Goal: Transaction & Acquisition: Purchase product/service

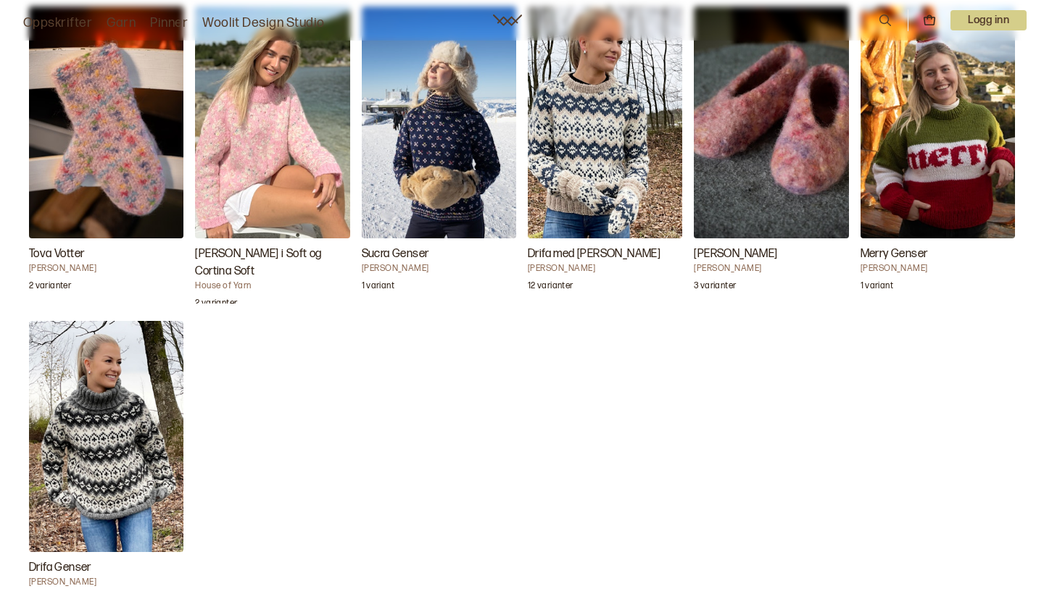
scroll to position [1776, 0]
click at [80, 468] on img "Drifa Genser" at bounding box center [106, 437] width 154 height 232
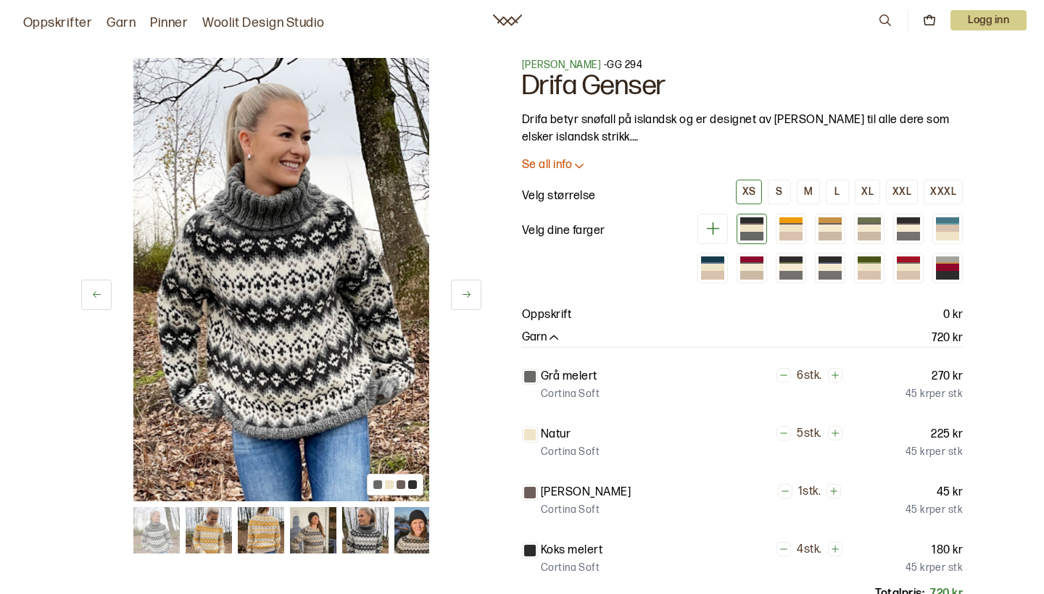
click at [208, 531] on img at bounding box center [209, 530] width 46 height 46
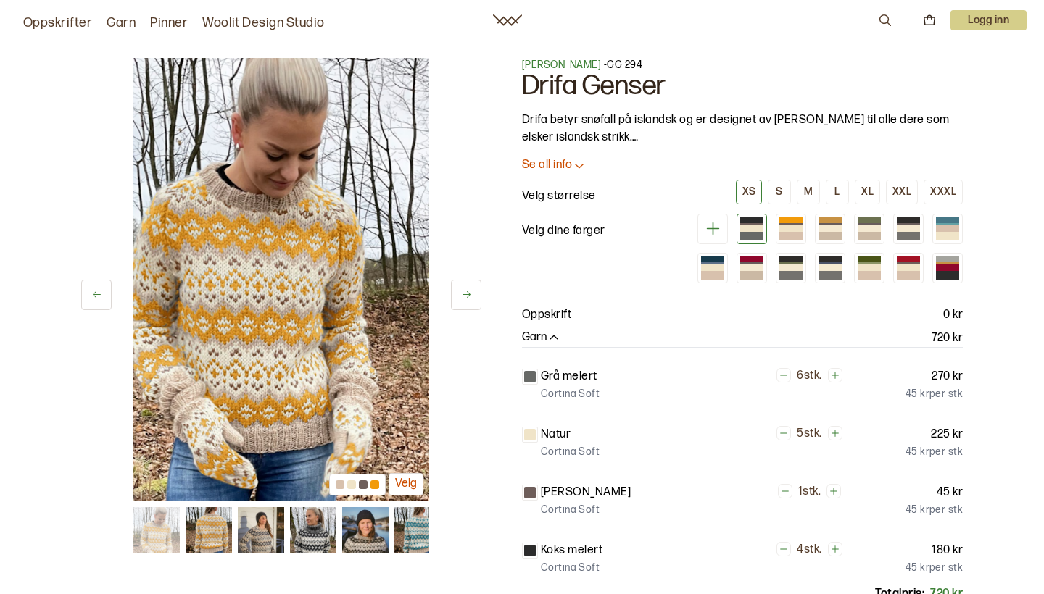
click at [323, 539] on img at bounding box center [313, 530] width 46 height 46
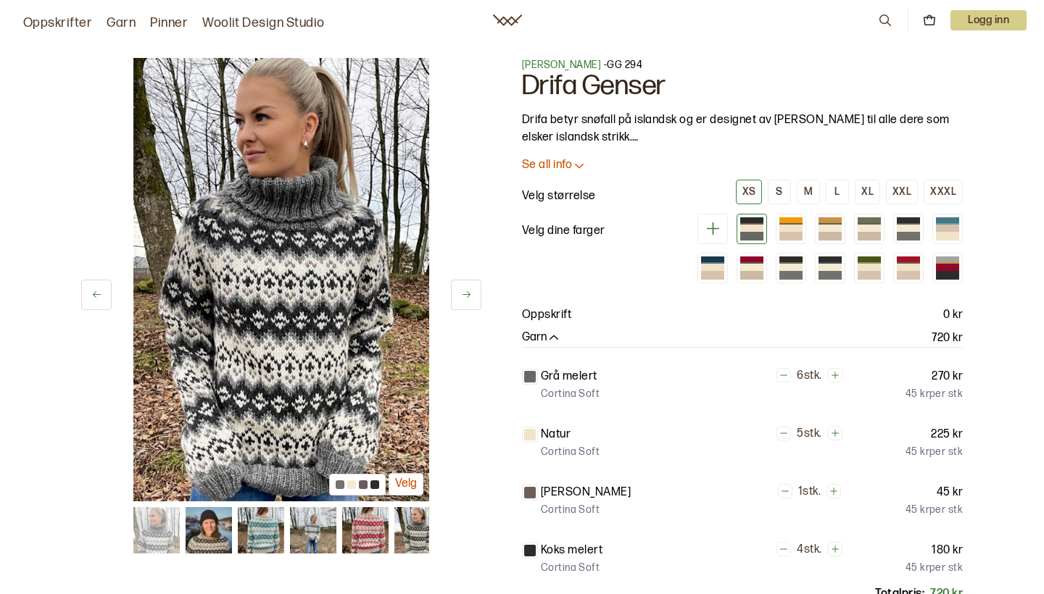
click at [370, 534] on img at bounding box center [365, 530] width 46 height 46
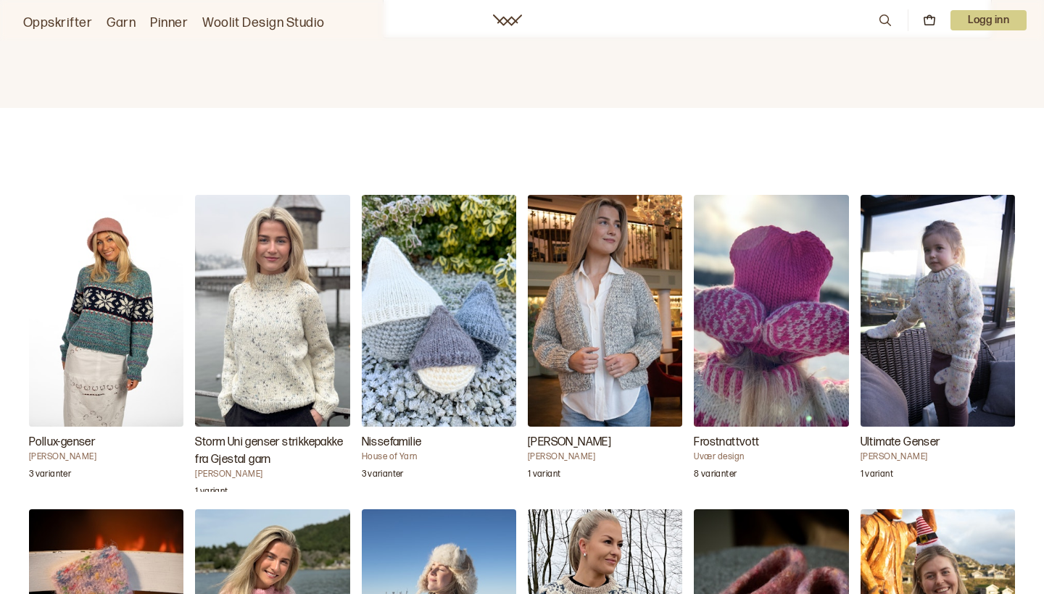
scroll to position [1279, 0]
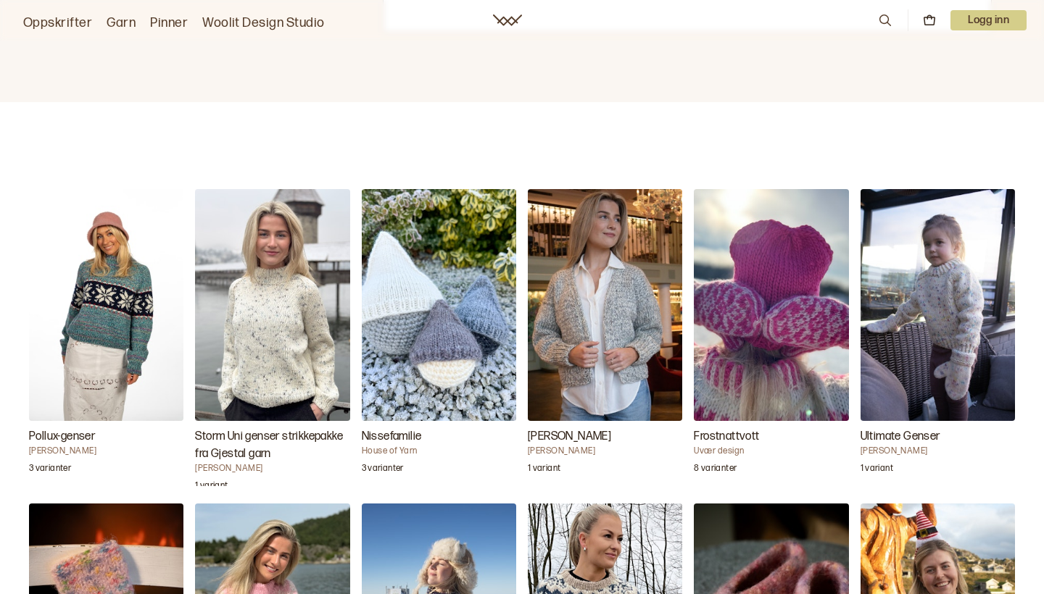
click at [426, 355] on img "Nissefamilie" at bounding box center [439, 305] width 154 height 232
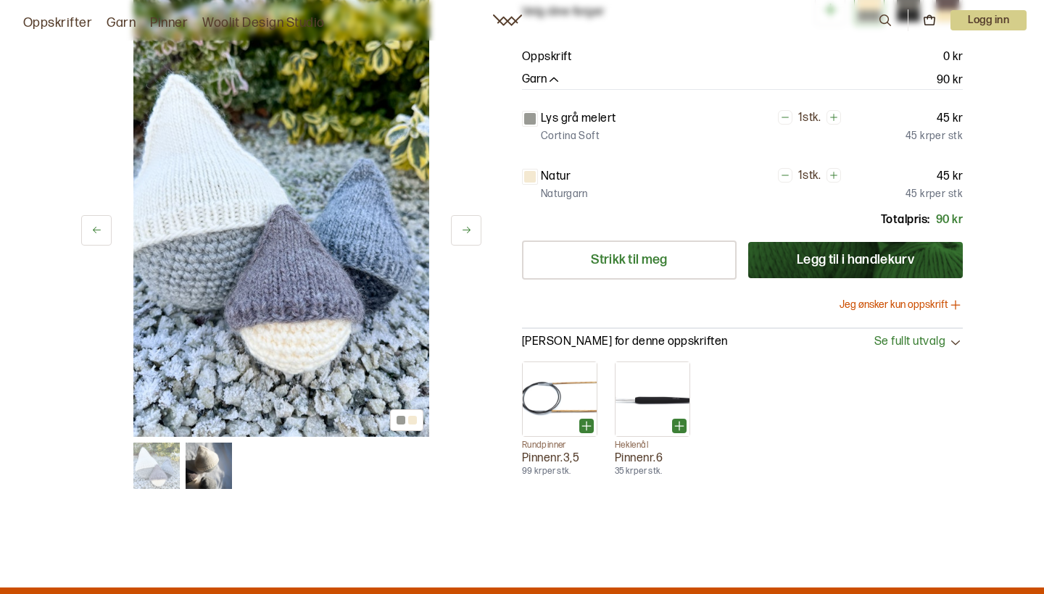
scroll to position [223, 0]
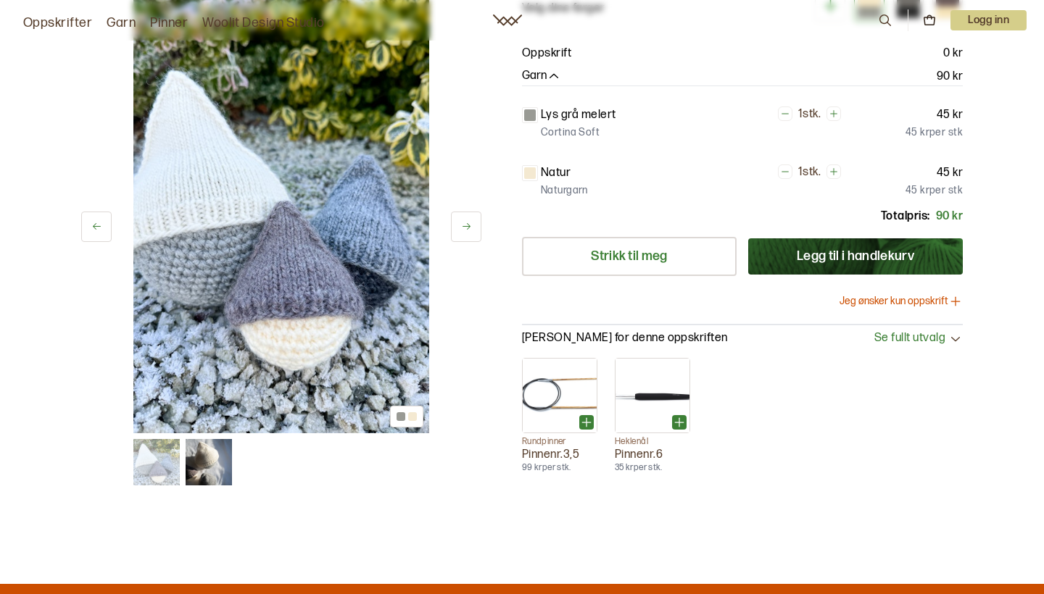
click at [211, 486] on img at bounding box center [209, 462] width 46 height 46
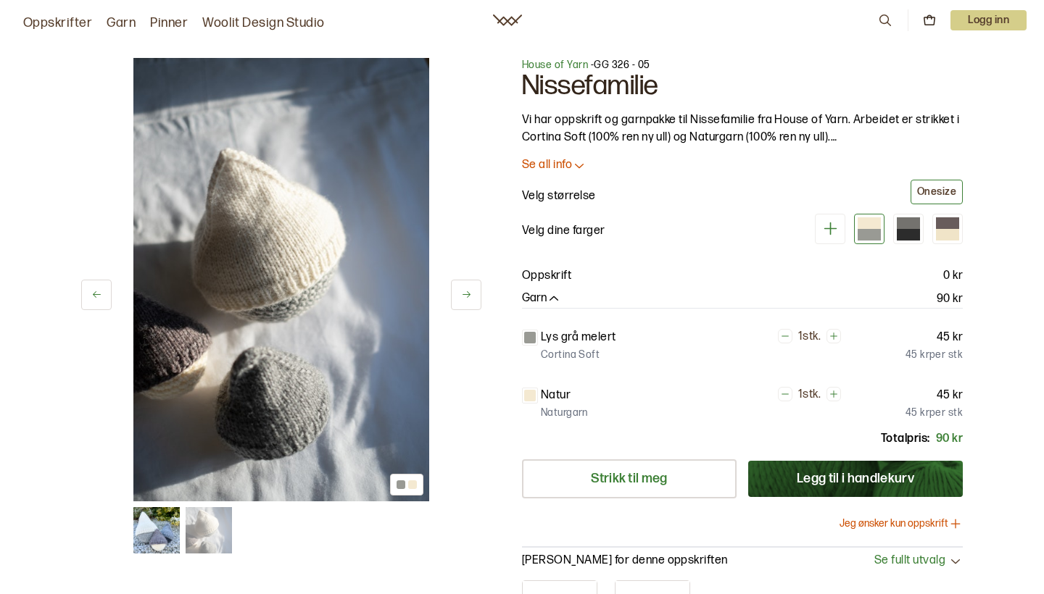
scroll to position [0, 0]
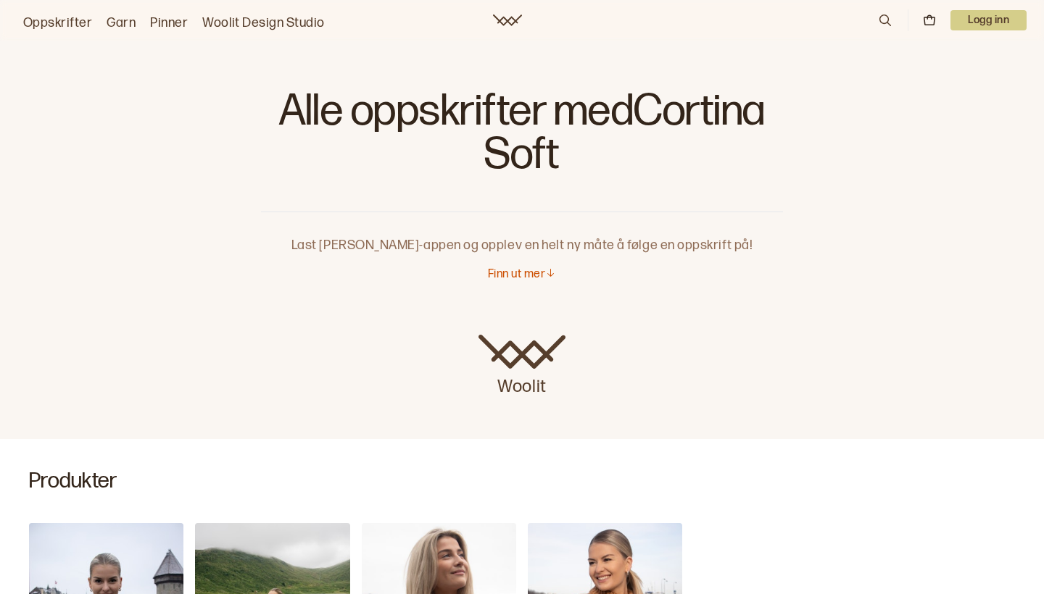
click at [69, 25] on link "Oppskrifter" at bounding box center [57, 23] width 69 height 20
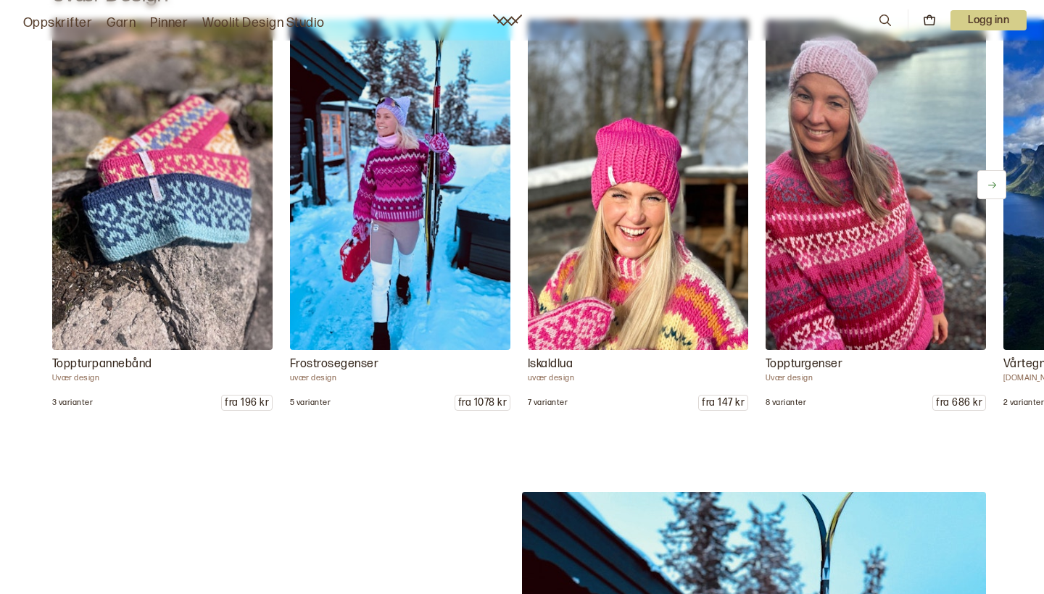
scroll to position [1809, 0]
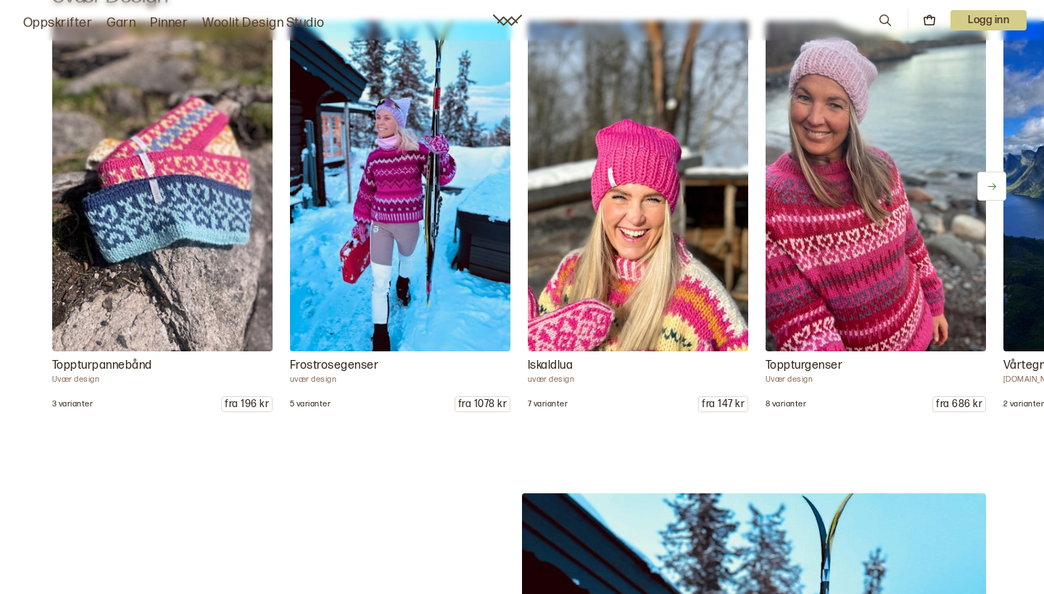
click at [224, 216] on img at bounding box center [161, 186] width 231 height 347
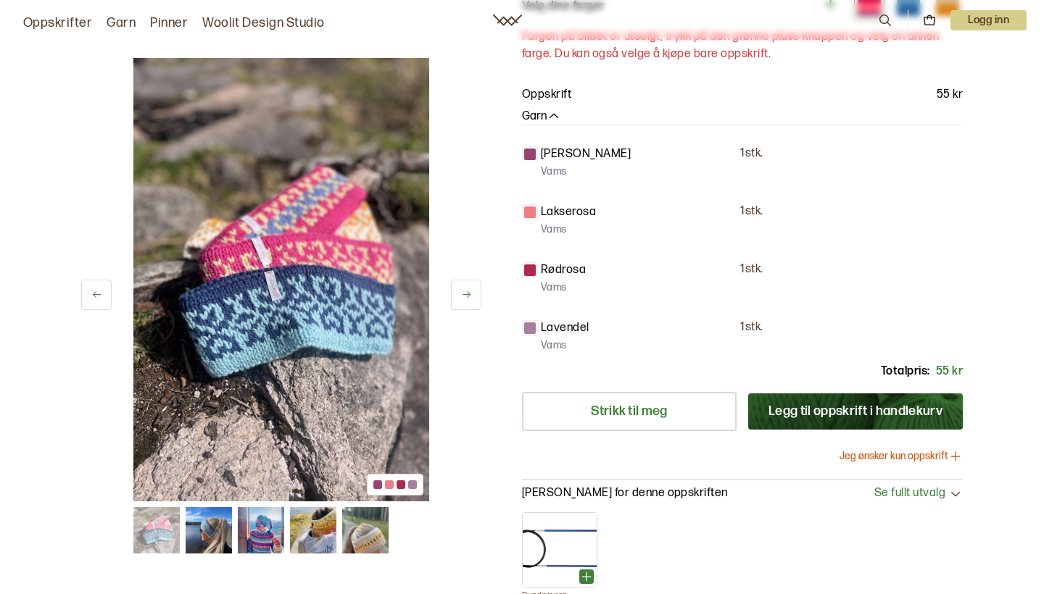
scroll to position [239, 0]
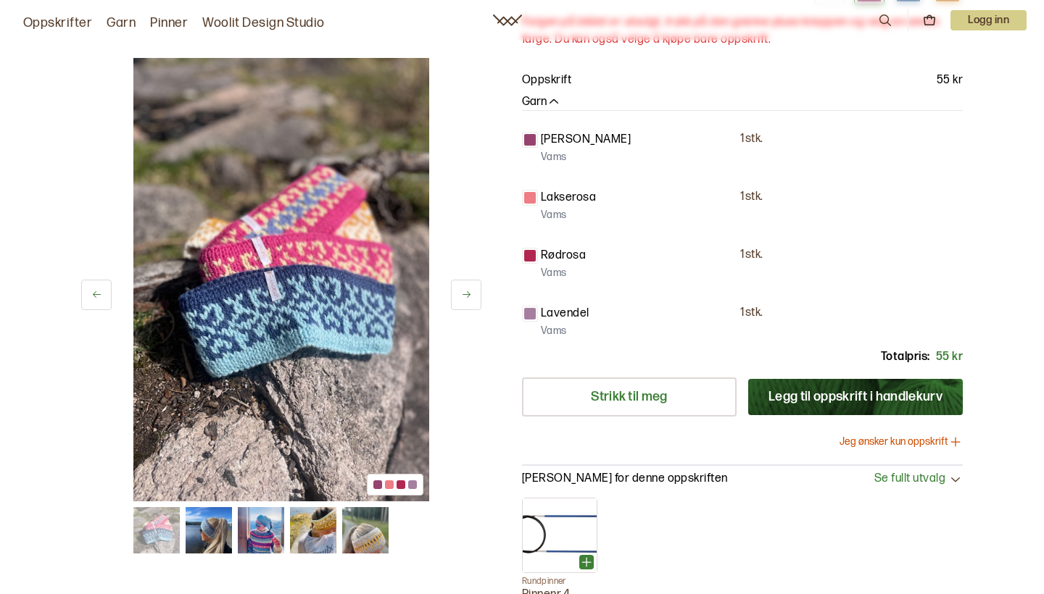
click at [215, 541] on img at bounding box center [209, 530] width 46 height 46
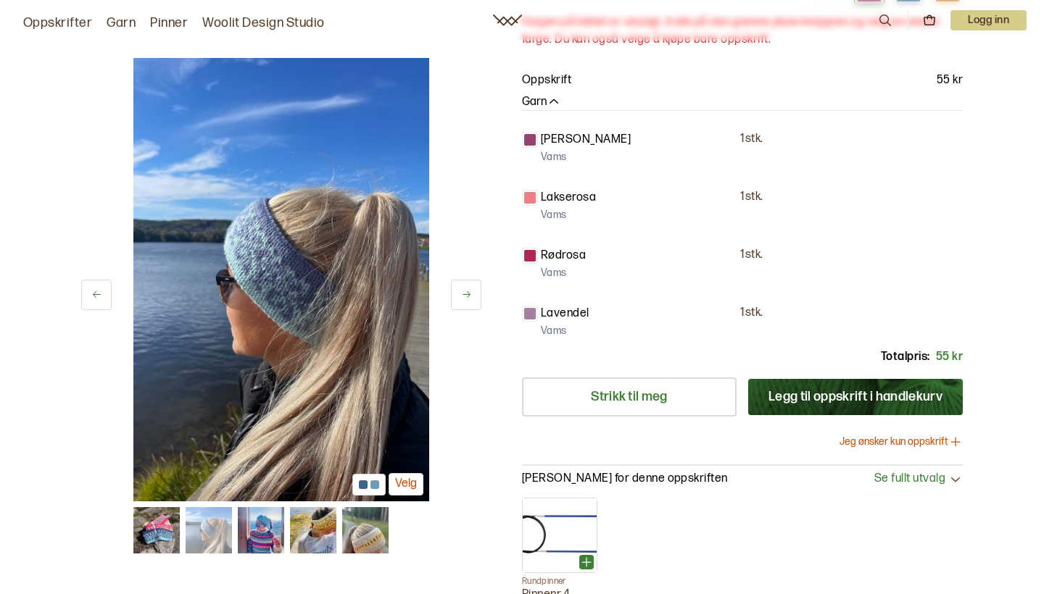
click at [253, 537] on img at bounding box center [261, 530] width 46 height 46
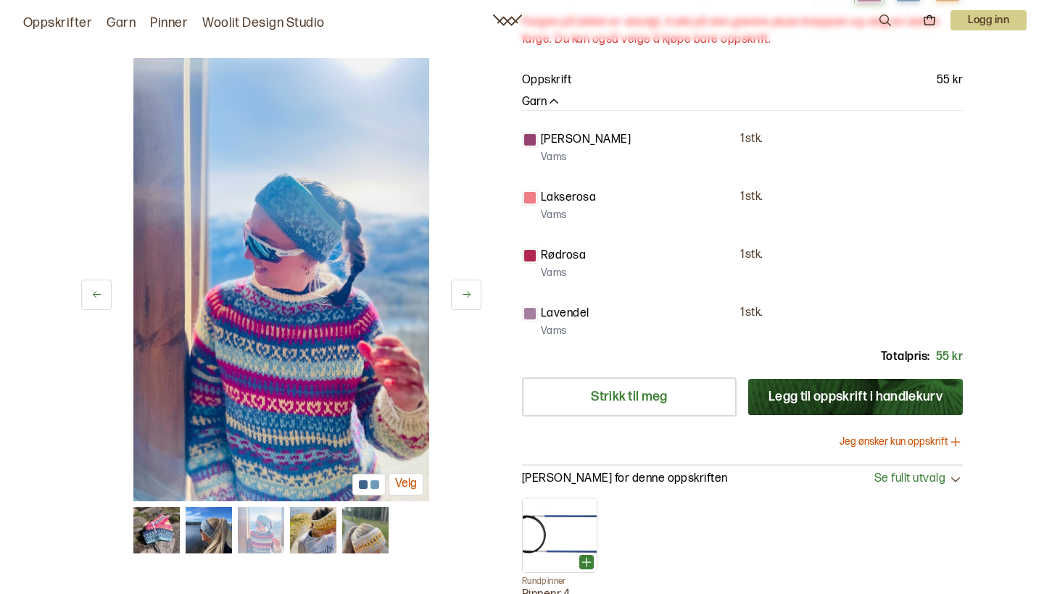
click at [312, 536] on img at bounding box center [313, 530] width 46 height 46
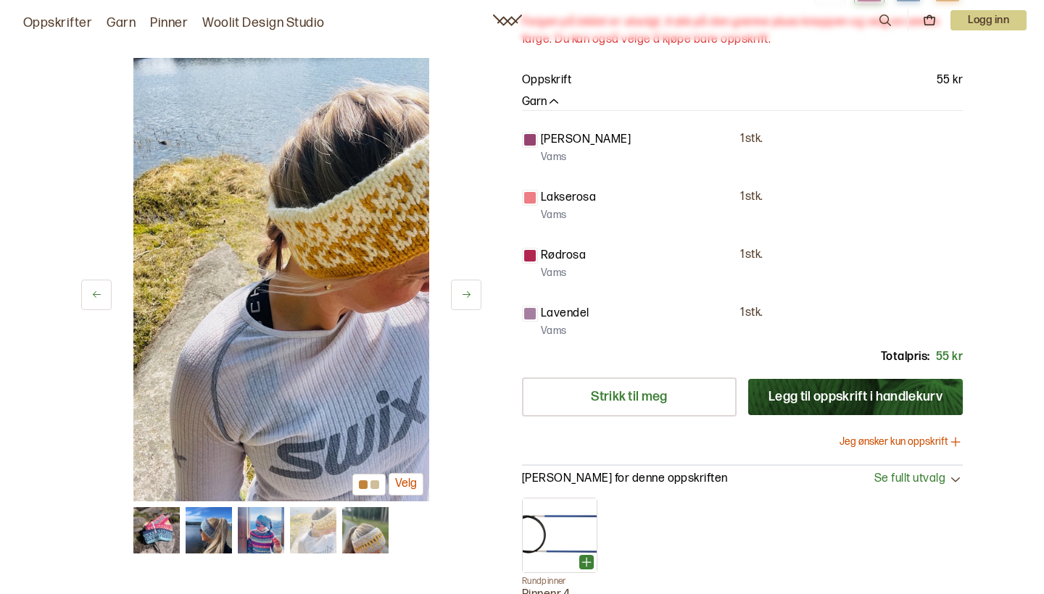
click at [381, 542] on img at bounding box center [365, 530] width 46 height 46
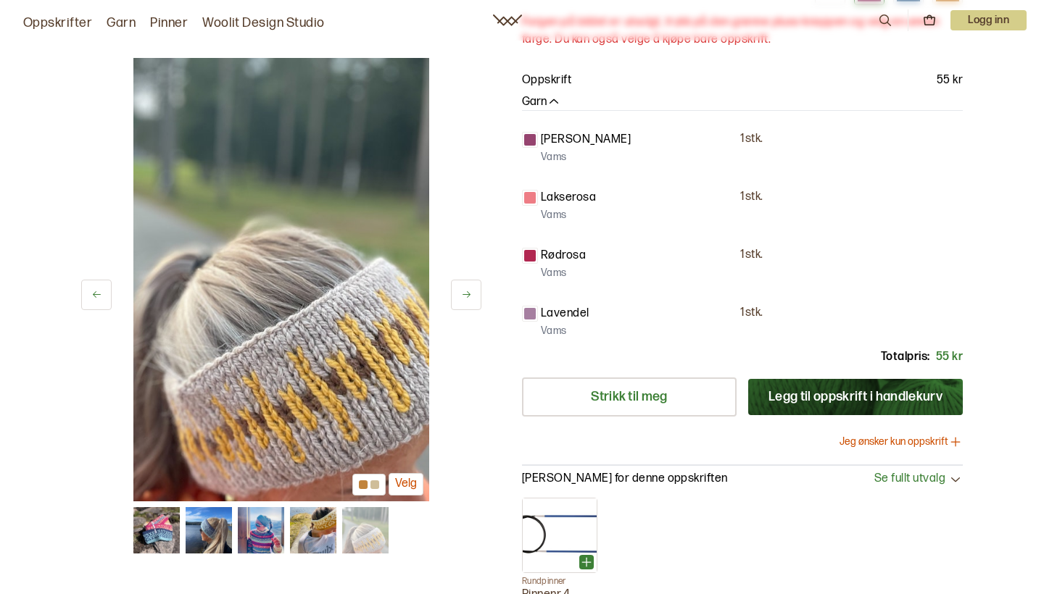
click at [333, 539] on img at bounding box center [313, 530] width 46 height 46
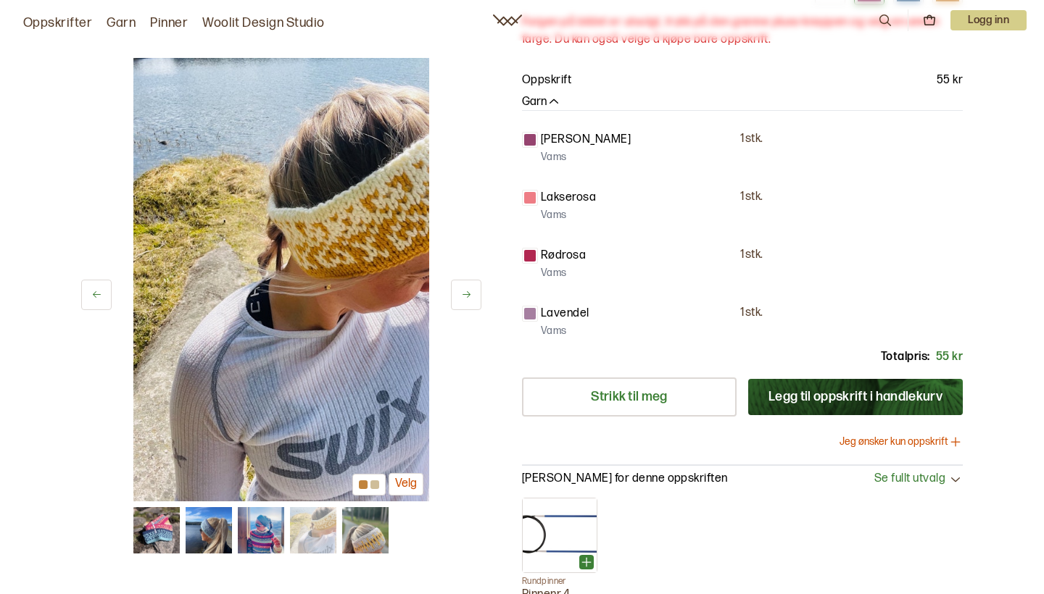
click at [272, 535] on img at bounding box center [261, 530] width 46 height 46
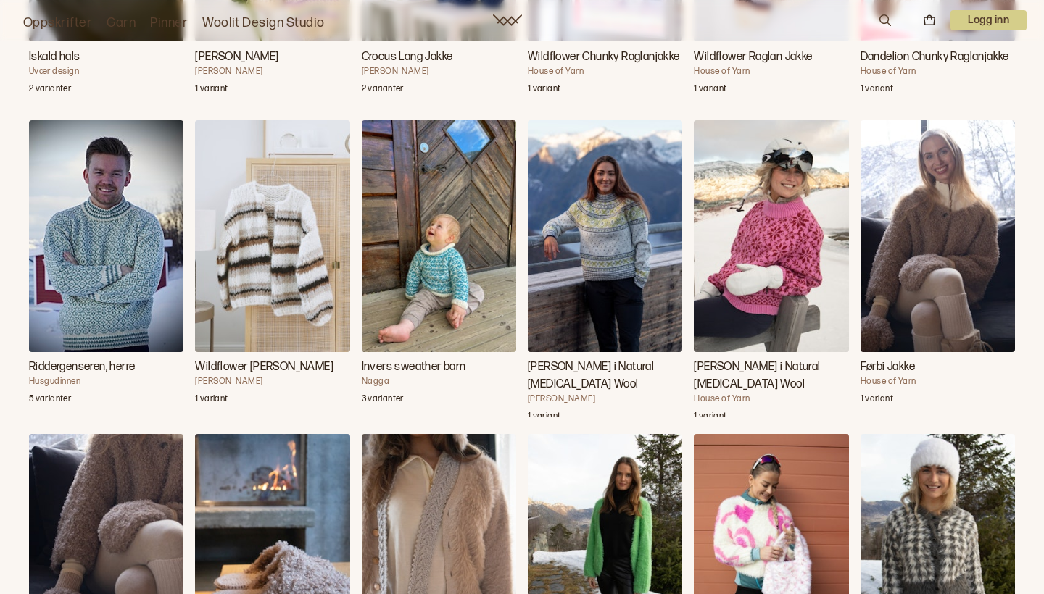
scroll to position [5067, 0]
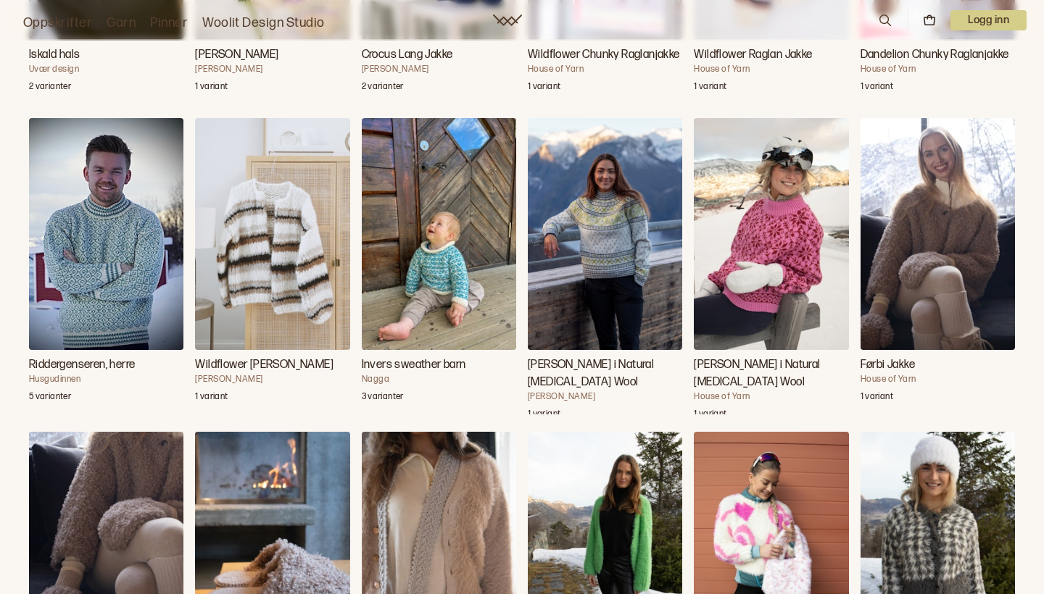
click at [305, 271] on img "Wildflower Chunky Jakke" at bounding box center [272, 234] width 154 height 232
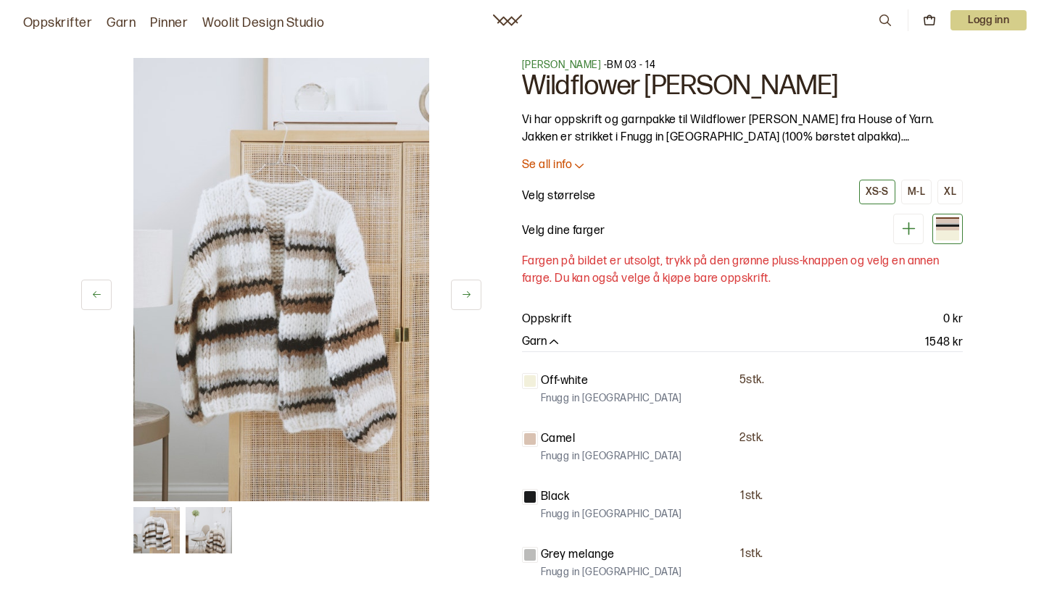
scroll to position [5067, 0]
